Goal: Task Accomplishment & Management: Use online tool/utility

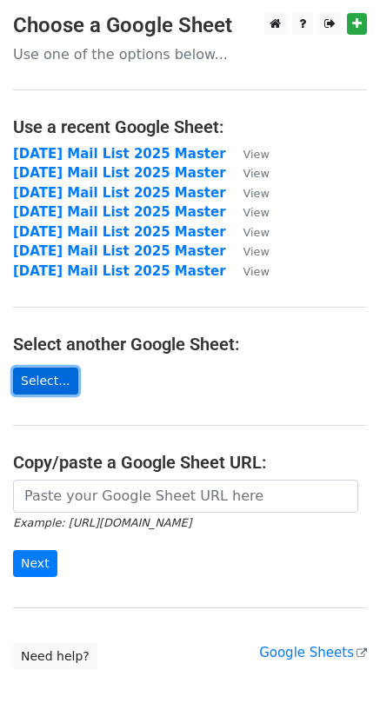
click at [47, 381] on link "Select..." at bounding box center [45, 381] width 65 height 27
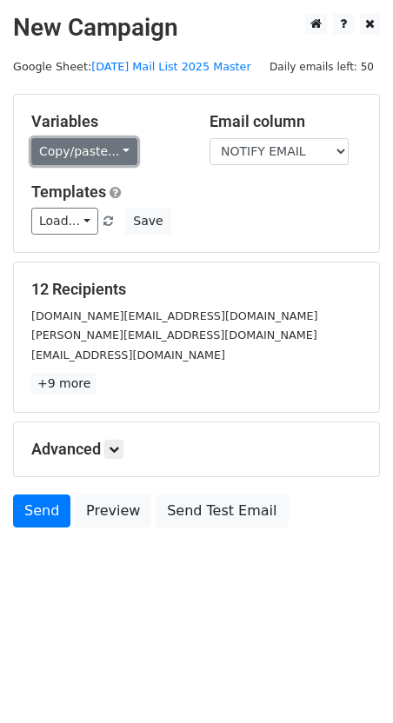
click at [103, 145] on link "Copy/paste..." at bounding box center [84, 151] width 106 height 27
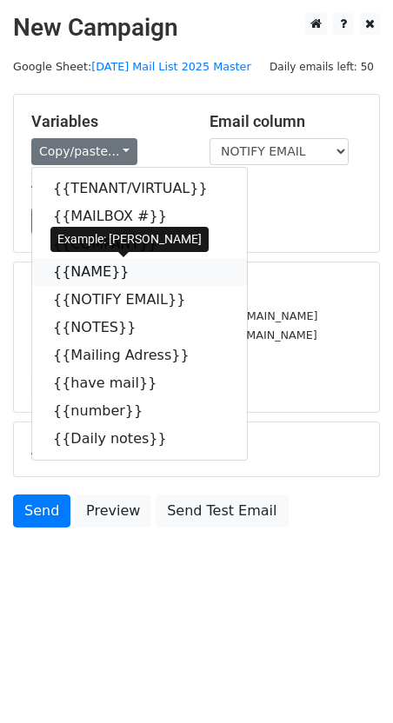
click at [84, 272] on link "{{NAME}}" at bounding box center [139, 272] width 215 height 28
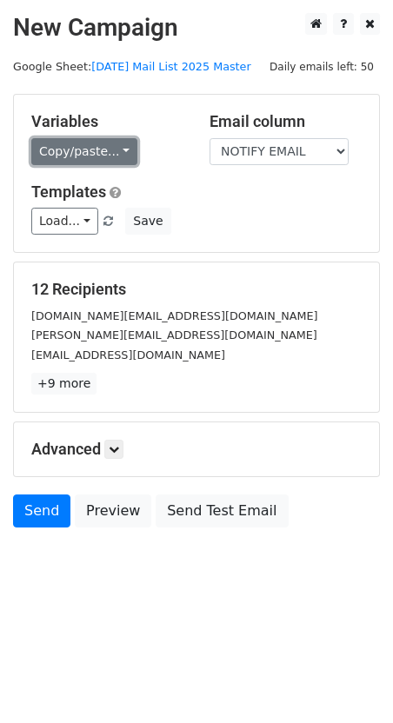
click at [112, 149] on link "Copy/paste..." at bounding box center [84, 151] width 106 height 27
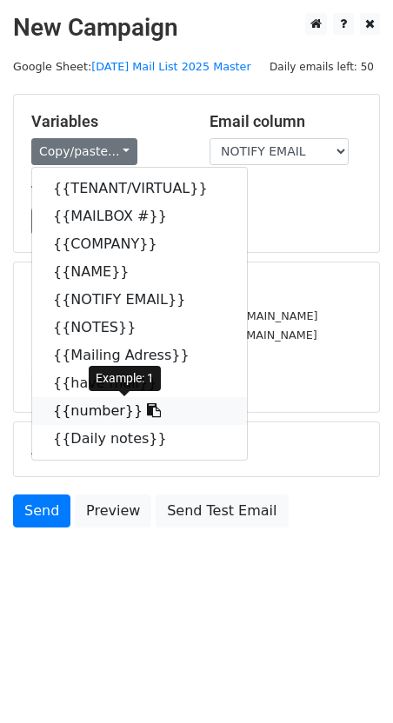
click at [95, 416] on link "{{number}}" at bounding box center [139, 411] width 215 height 28
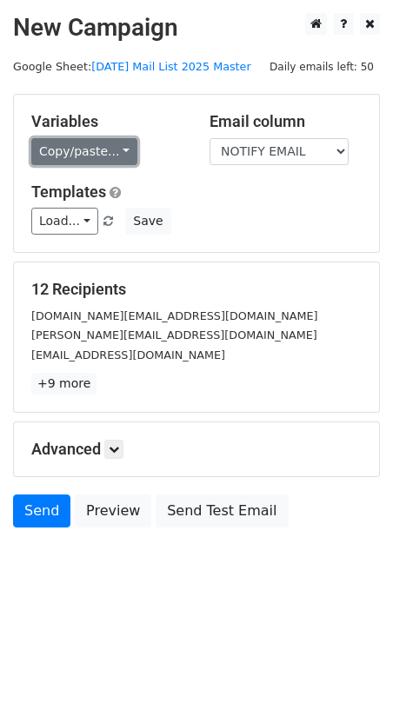
click at [68, 146] on link "Copy/paste..." at bounding box center [84, 151] width 106 height 27
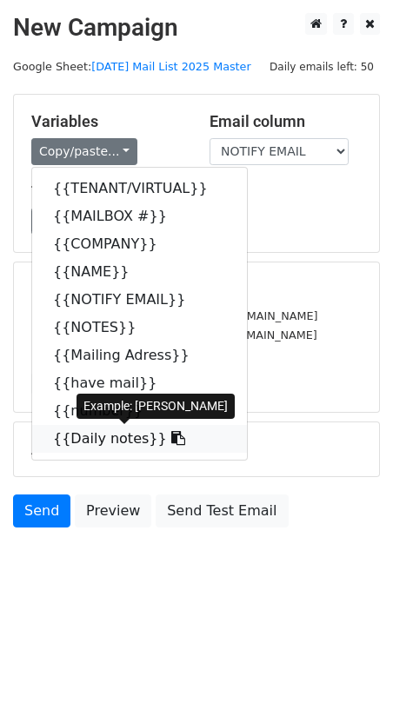
click at [95, 440] on link "{{Daily notes}}" at bounding box center [139, 439] width 215 height 28
